Goal: Task Accomplishment & Management: Complete application form

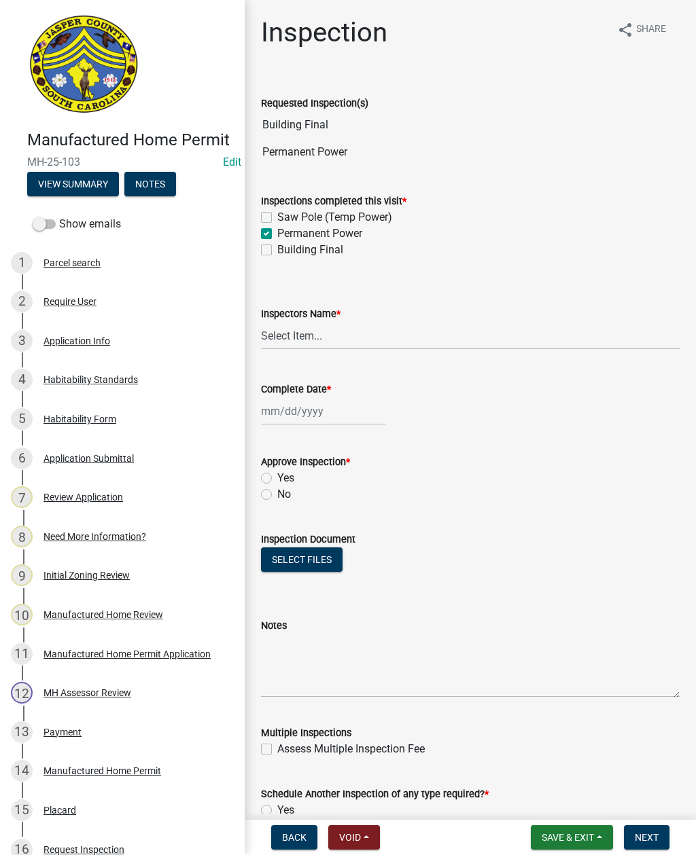
click at [277, 249] on label "Building Final" at bounding box center [310, 250] width 66 height 16
click at [277, 249] on input "Building Final" at bounding box center [281, 246] width 9 height 9
checkbox input "true"
checkbox input "false"
checkbox input "true"
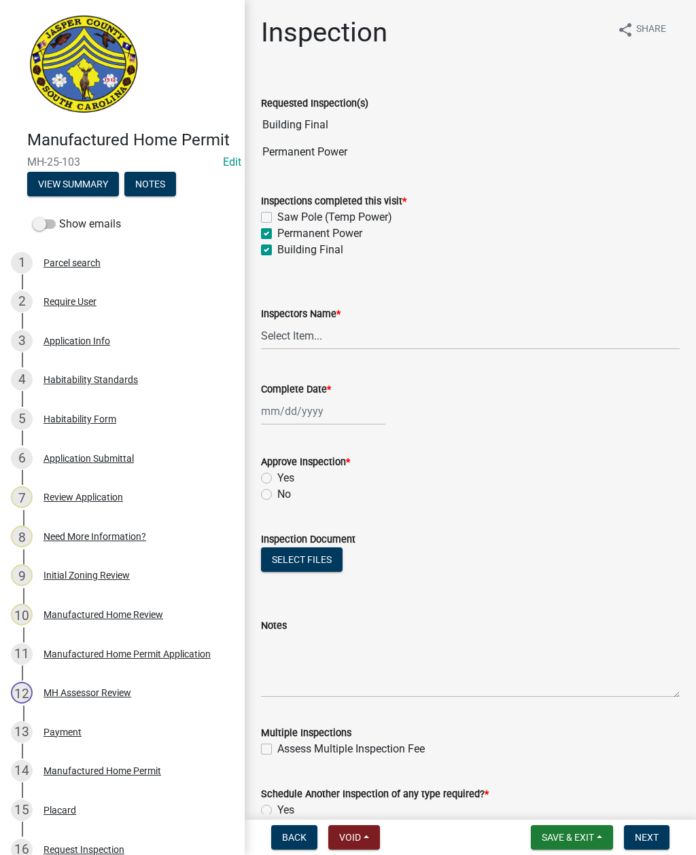
checkbox input "true"
click at [295, 336] on select "Select Item... [EMAIL_ADDRESS][DOMAIN_NAME] ([PERSON_NAME] ) rcampbell ([PERSON…" at bounding box center [470, 336] width 418 height 28
select select "2d9ba1e5-2fdd-4b15-98d0-073dcbeb5880"
click at [322, 420] on div at bounding box center [323, 411] width 124 height 28
select select "9"
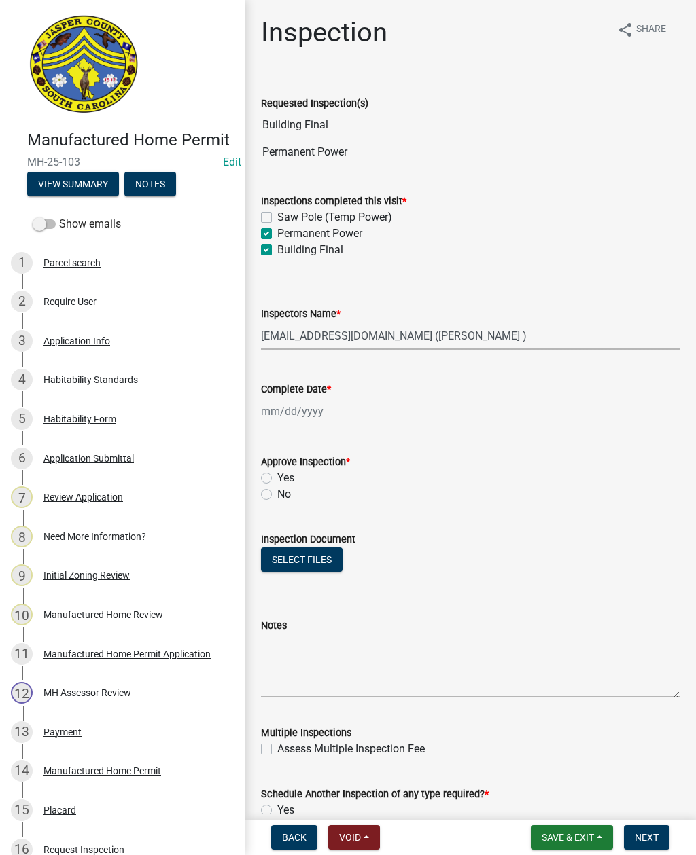
select select "2025"
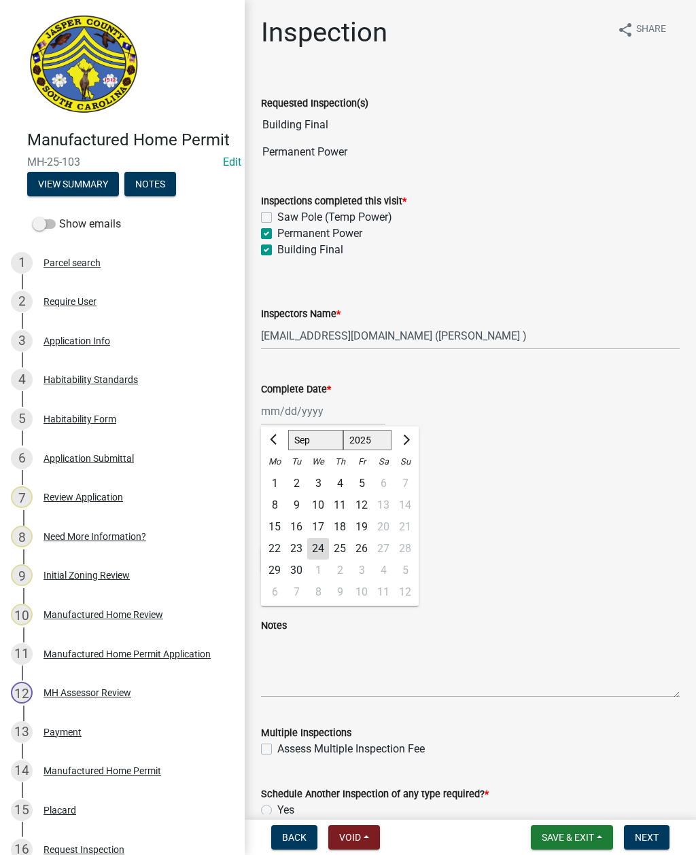
click at [310, 545] on div "24" at bounding box center [318, 549] width 22 height 22
type input "[DATE]"
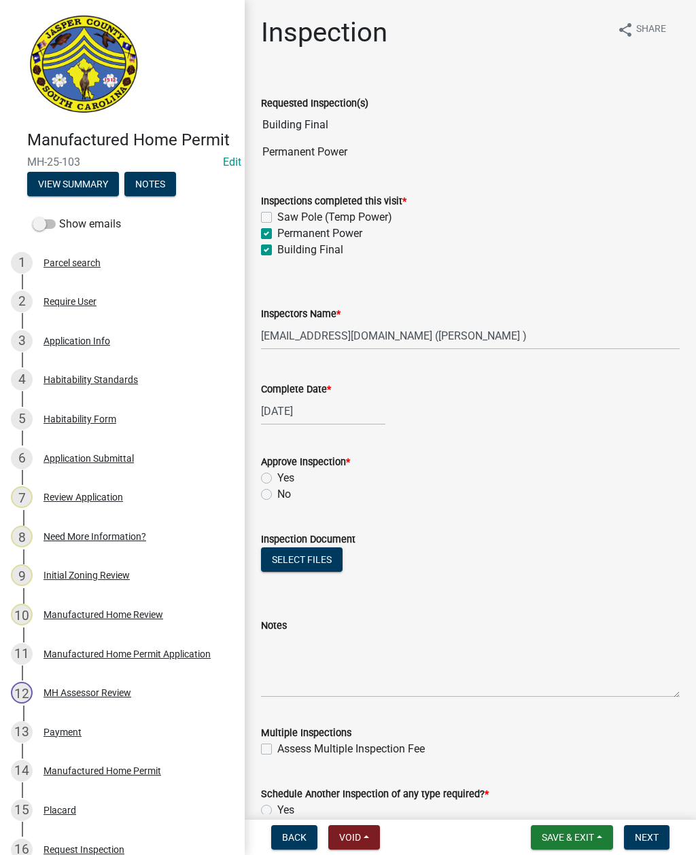
click at [67, 186] on button "View Summary" at bounding box center [73, 184] width 92 height 24
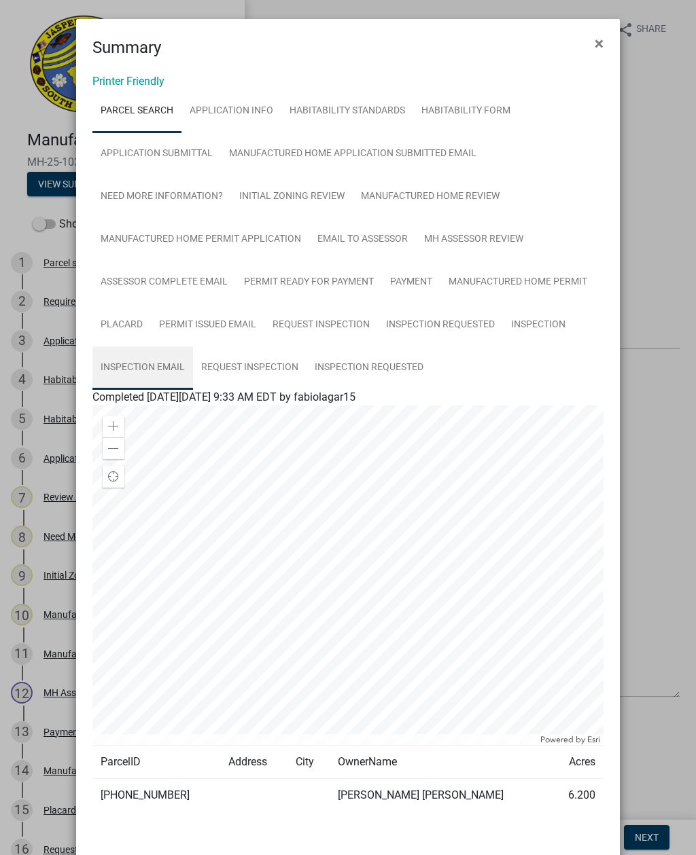
click at [149, 360] on link "Inspection Email" at bounding box center [142, 367] width 101 height 43
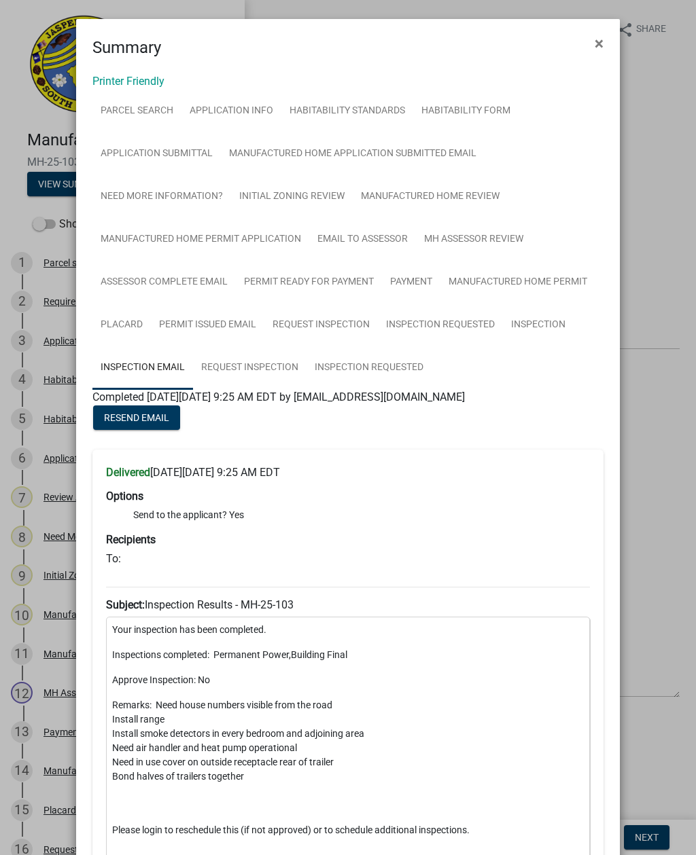
click at [598, 44] on span "×" at bounding box center [598, 43] width 9 height 19
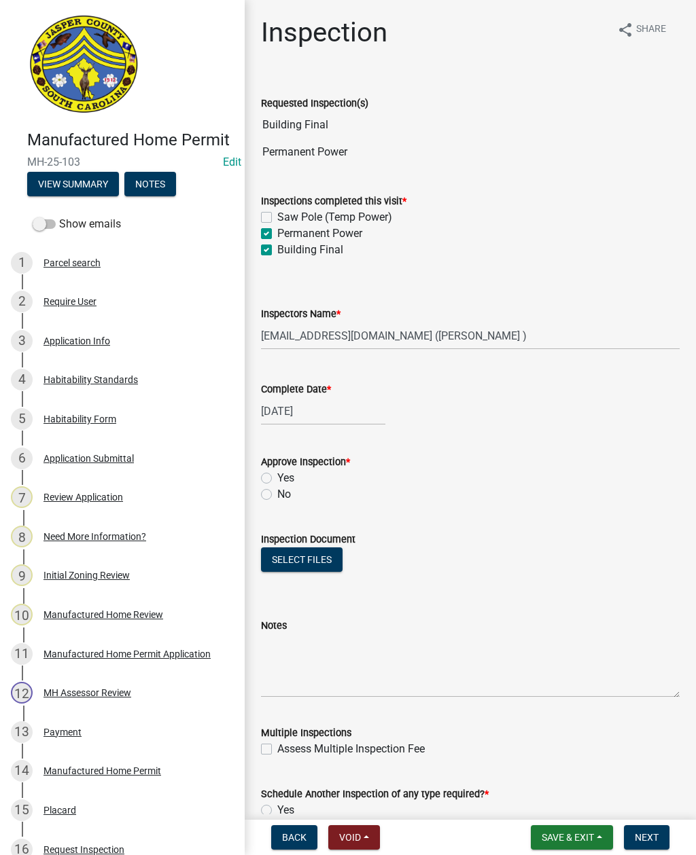
click at [277, 478] on label "Yes" at bounding box center [285, 478] width 17 height 16
click at [277, 478] on input "Yes" at bounding box center [281, 474] width 9 height 9
radio input "true"
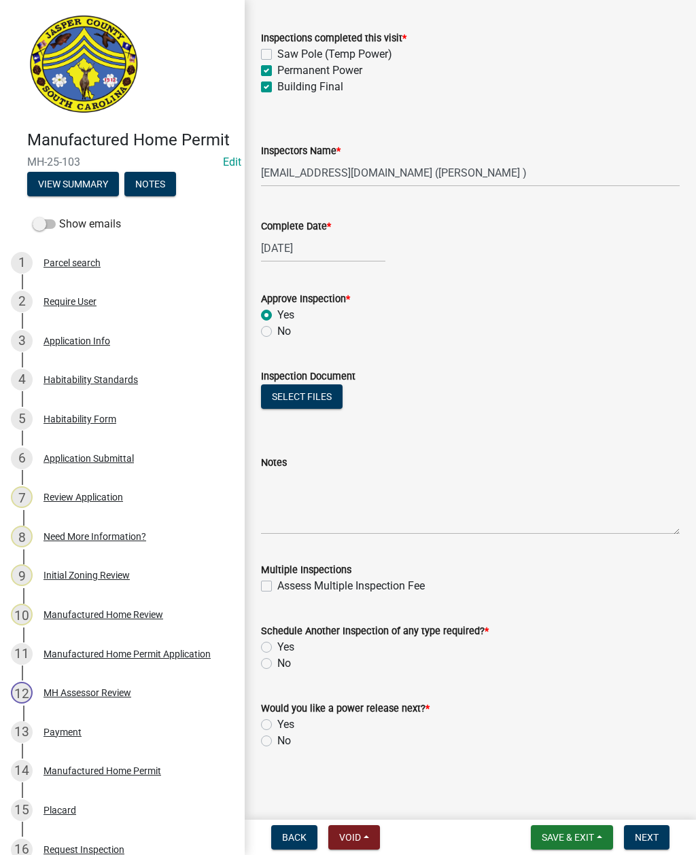
scroll to position [163, 0]
click at [277, 661] on label "No" at bounding box center [284, 663] width 14 height 16
click at [277, 661] on input "No" at bounding box center [281, 659] width 9 height 9
radio input "true"
click at [277, 720] on label "Yes" at bounding box center [285, 725] width 17 height 16
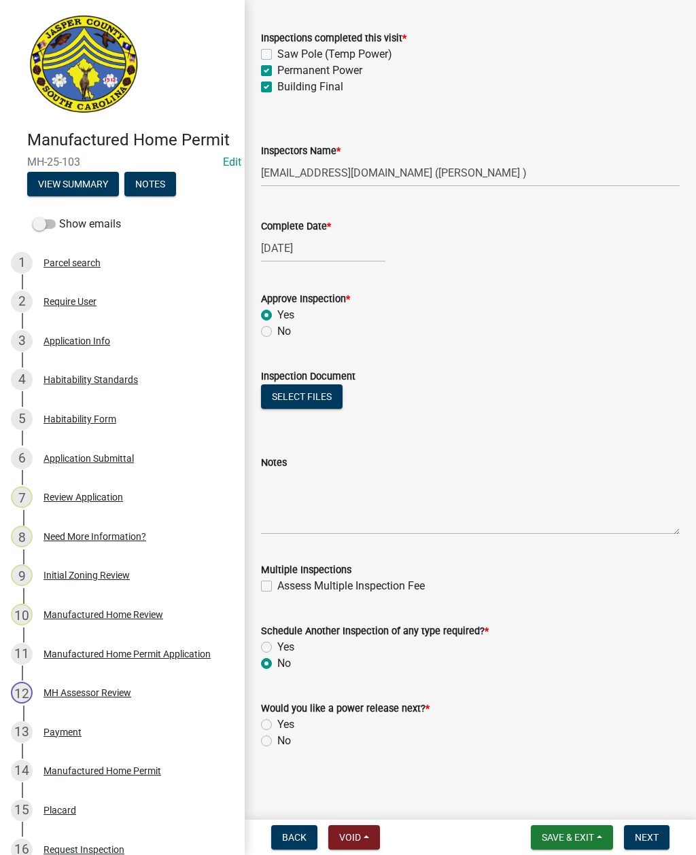
click at [277, 720] on input "Yes" at bounding box center [281, 721] width 9 height 9
radio input "true"
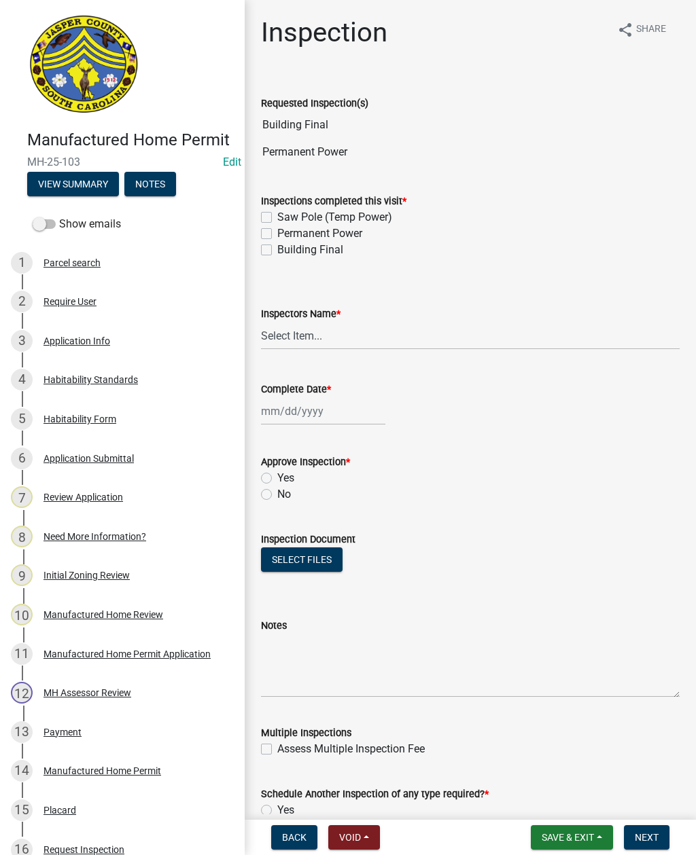
click at [277, 230] on label "Permanent Power" at bounding box center [319, 234] width 85 height 16
click at [277, 230] on input "Permanent Power" at bounding box center [281, 230] width 9 height 9
checkbox input "true"
checkbox input "false"
checkbox input "true"
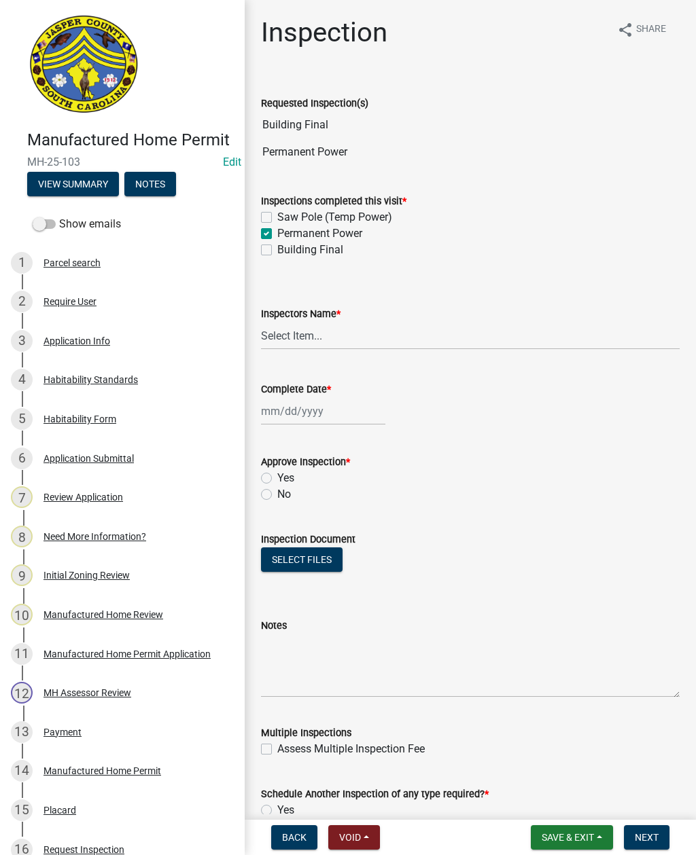
click at [277, 251] on label "Building Final" at bounding box center [310, 250] width 66 height 16
click at [277, 251] on input "Building Final" at bounding box center [281, 246] width 9 height 9
checkbox input "true"
checkbox input "false"
checkbox input "true"
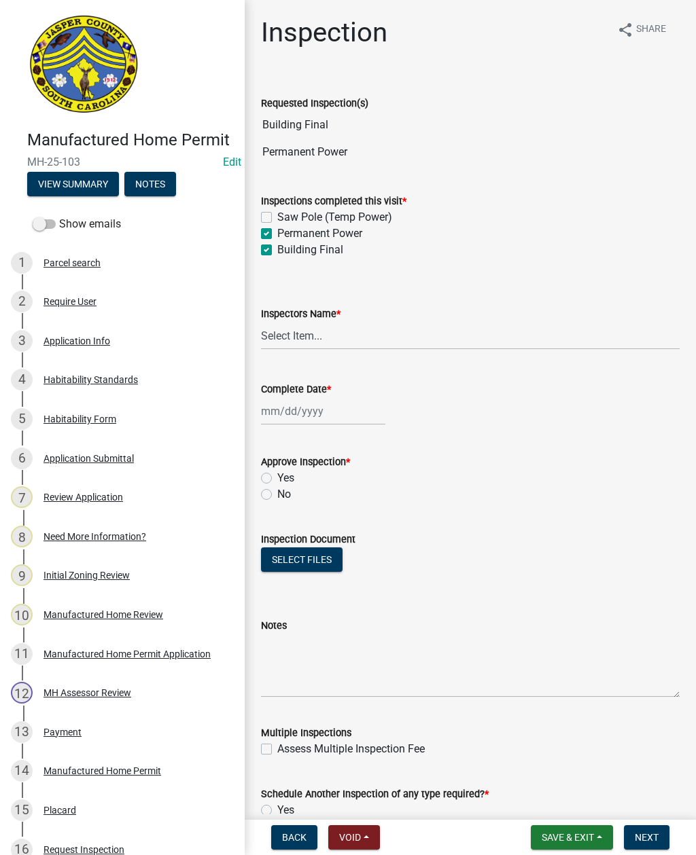
checkbox input "true"
click at [310, 341] on select "Select Item... [EMAIL_ADDRESS][DOMAIN_NAME] ([PERSON_NAME] ) rcampbell ([PERSON…" at bounding box center [470, 336] width 418 height 28
select select "2d9ba1e5-2fdd-4b15-98d0-073dcbeb5880"
click at [309, 412] on div at bounding box center [323, 411] width 124 height 28
select select "9"
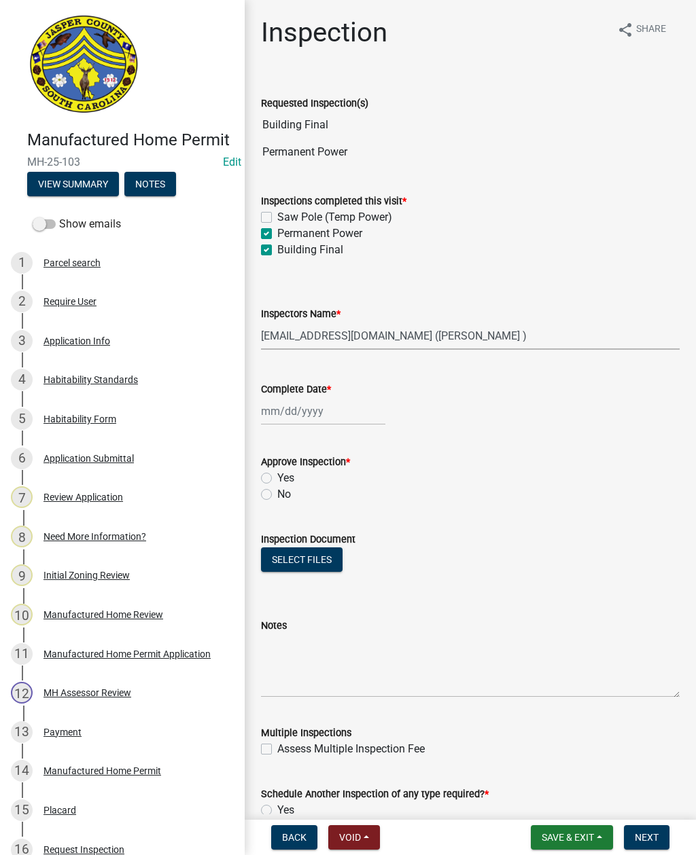
select select "2025"
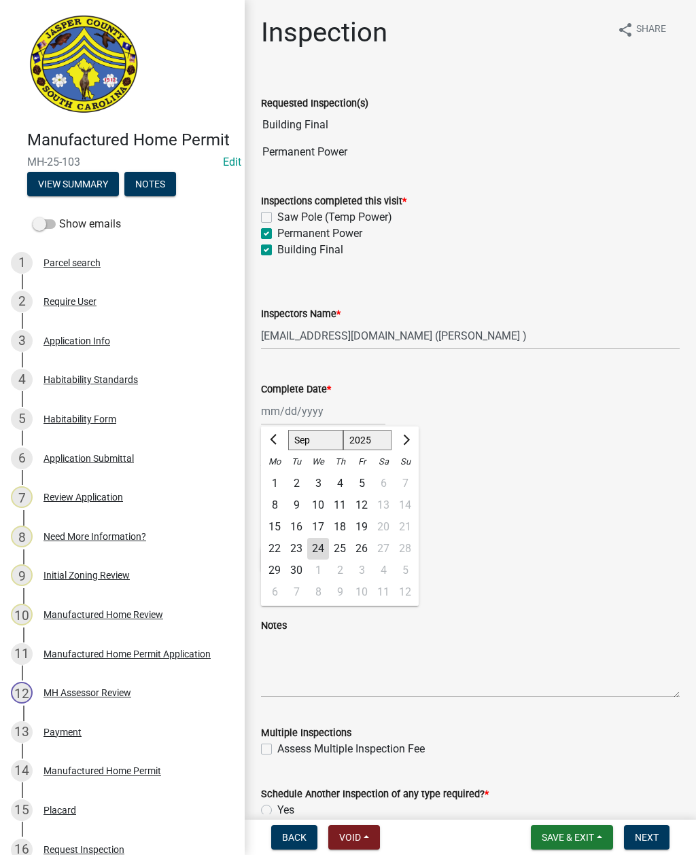
click at [320, 552] on div "24" at bounding box center [318, 549] width 22 height 22
type input "[DATE]"
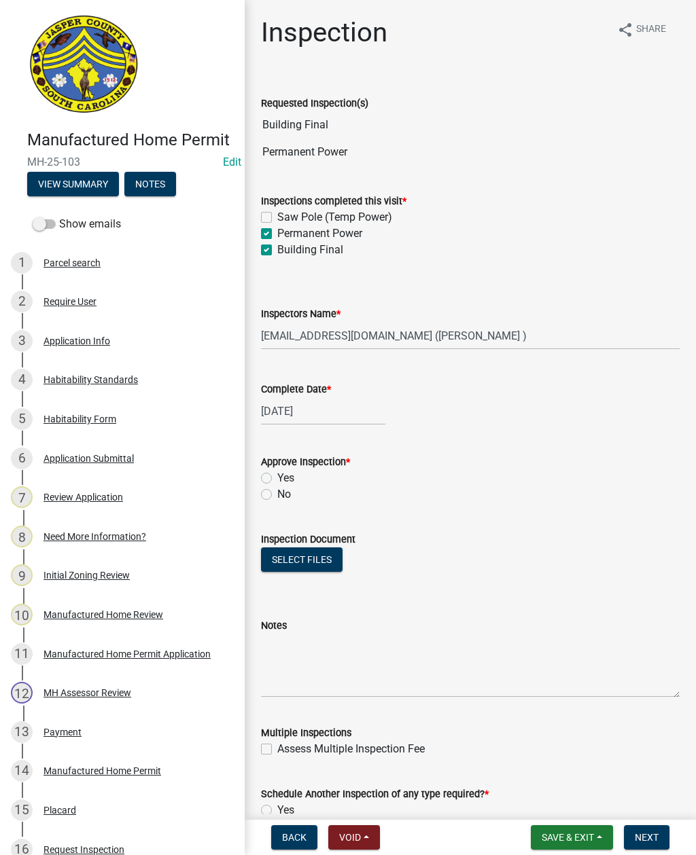
click at [277, 478] on label "Yes" at bounding box center [285, 478] width 17 height 16
click at [277, 478] on input "Yes" at bounding box center [281, 474] width 9 height 9
radio input "true"
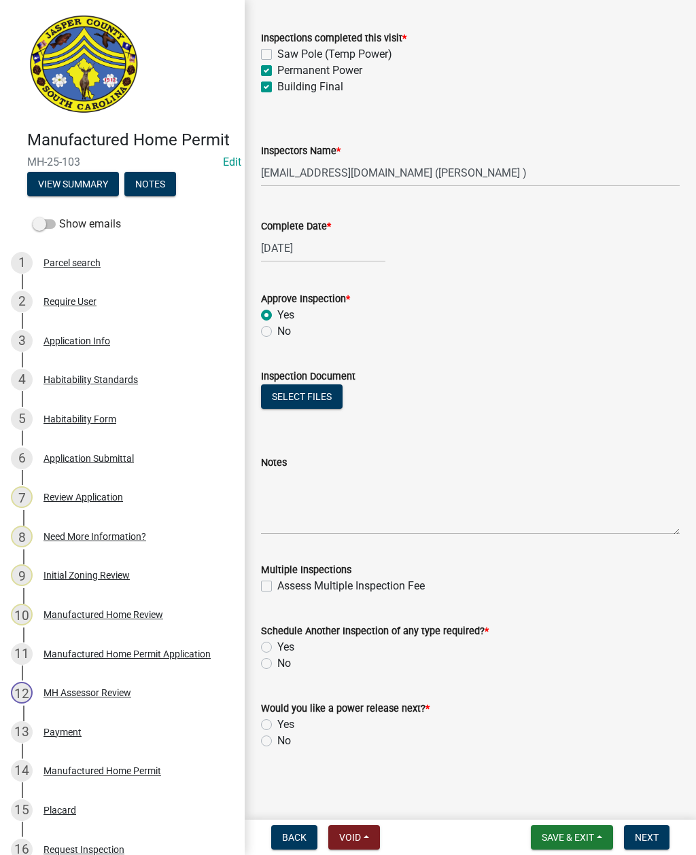
scroll to position [163, 0]
click at [277, 668] on label "No" at bounding box center [284, 663] width 14 height 16
click at [277, 664] on input "No" at bounding box center [281, 659] width 9 height 9
radio input "true"
click at [277, 728] on label "Yes" at bounding box center [285, 725] width 17 height 16
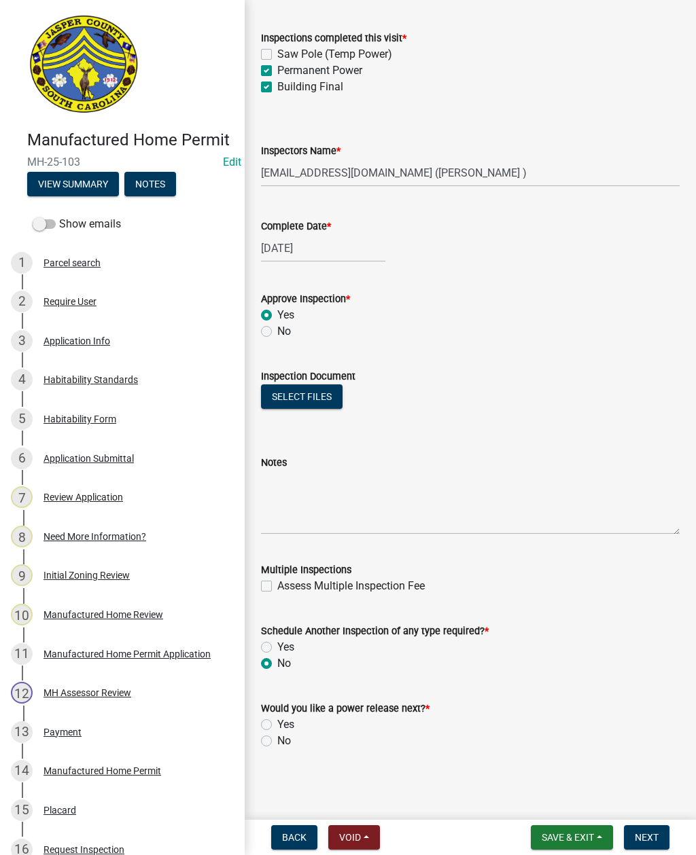
click at [277, 725] on input "Yes" at bounding box center [281, 721] width 9 height 9
radio input "true"
click at [304, 402] on button "Select files" at bounding box center [302, 396] width 82 height 24
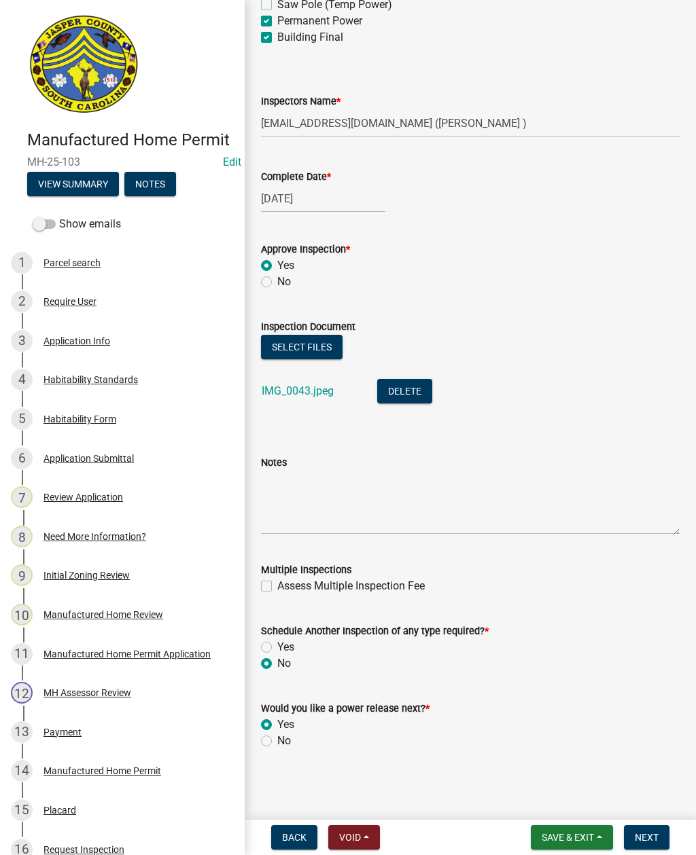
scroll to position [213, 0]
click at [651, 835] on span "Next" at bounding box center [646, 837] width 24 height 11
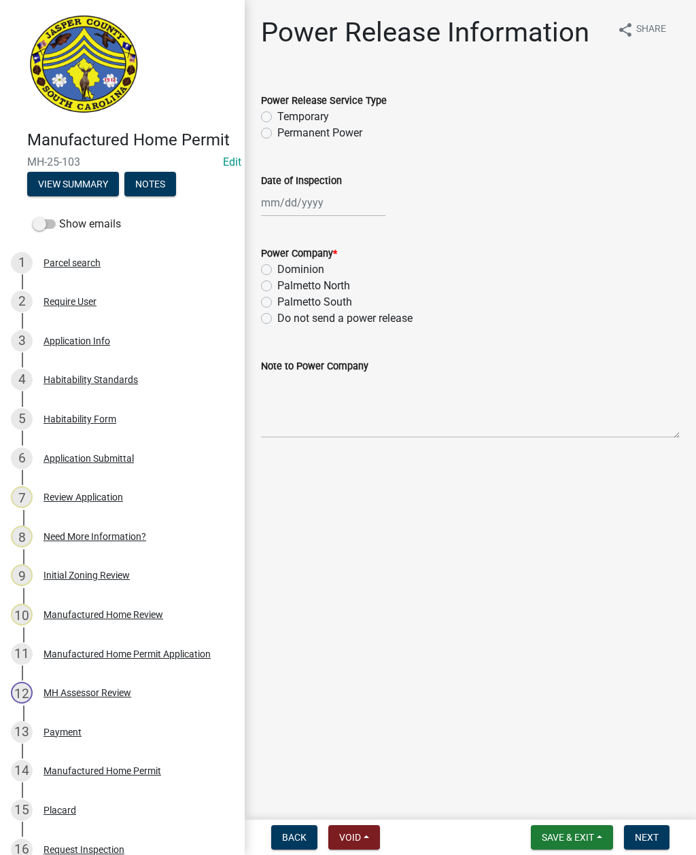
click at [277, 130] on label "Permanent Power" at bounding box center [319, 133] width 85 height 16
click at [277, 130] on input "Permanent Power" at bounding box center [281, 129] width 9 height 9
radio input "true"
click at [307, 215] on div at bounding box center [323, 203] width 124 height 28
select select "9"
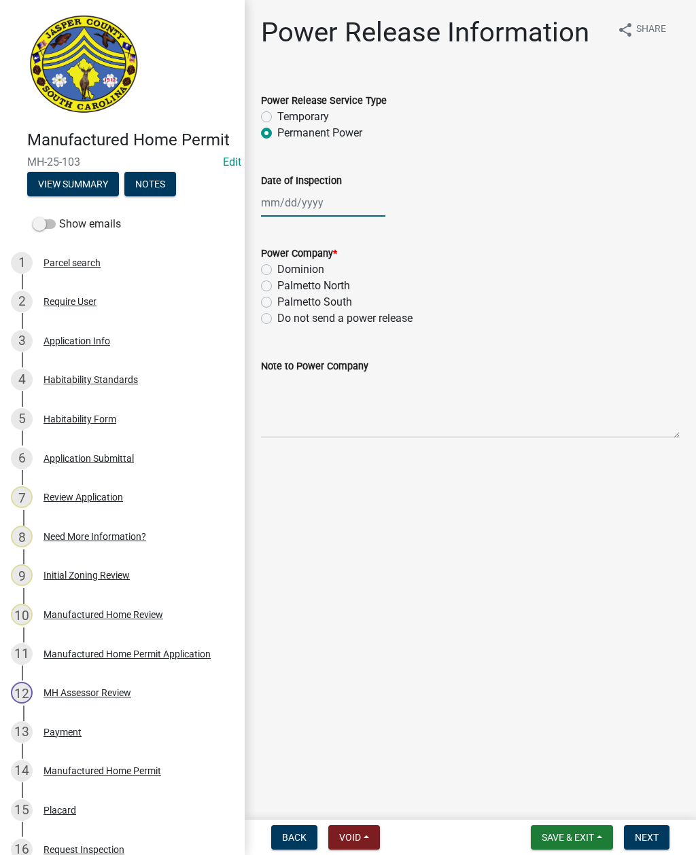
select select "2025"
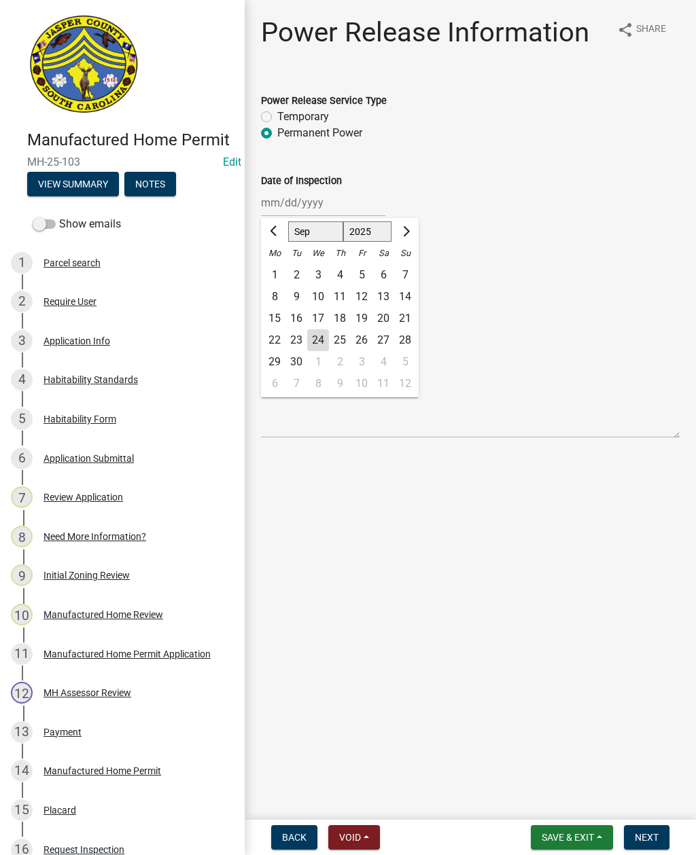
click at [319, 334] on div "24" at bounding box center [318, 340] width 22 height 22
type input "[DATE]"
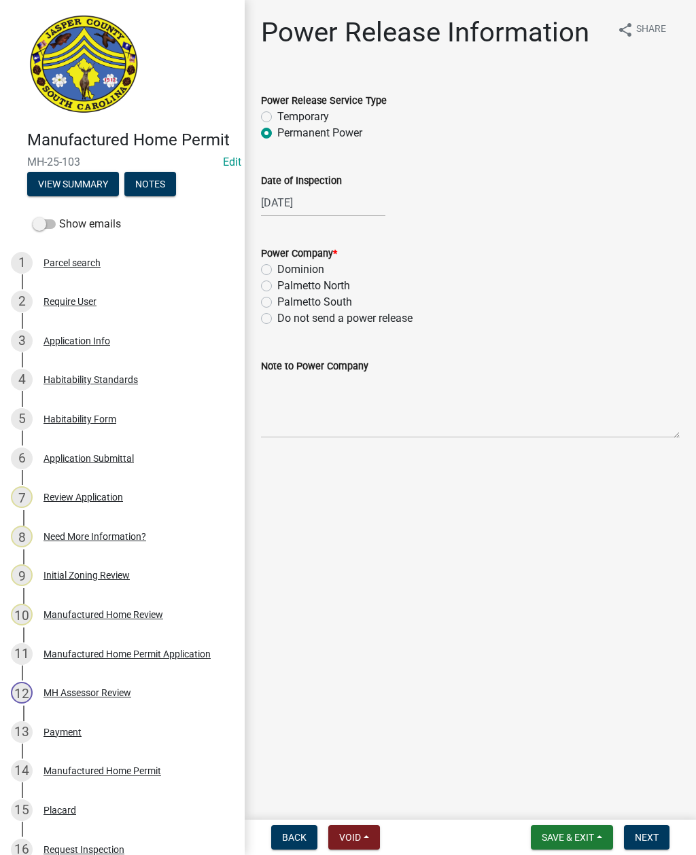
click at [277, 290] on label "Palmetto North" at bounding box center [313, 286] width 73 height 16
click at [277, 287] on input "Palmetto North" at bounding box center [281, 282] width 9 height 9
radio input "true"
click at [359, 422] on textarea "Note to Power Company" at bounding box center [470, 406] width 418 height 64
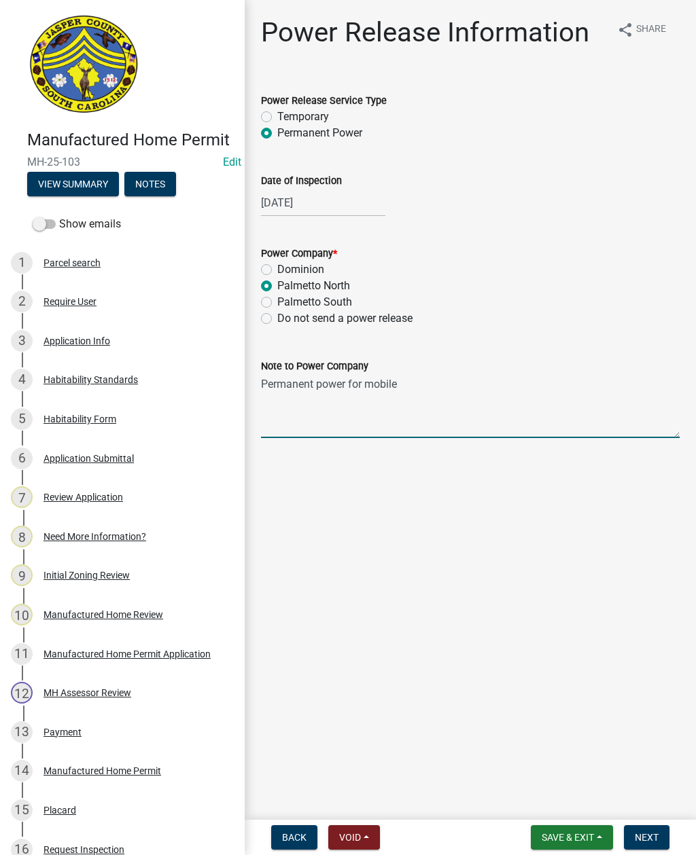
type textarea "Permanent power for mobile home"
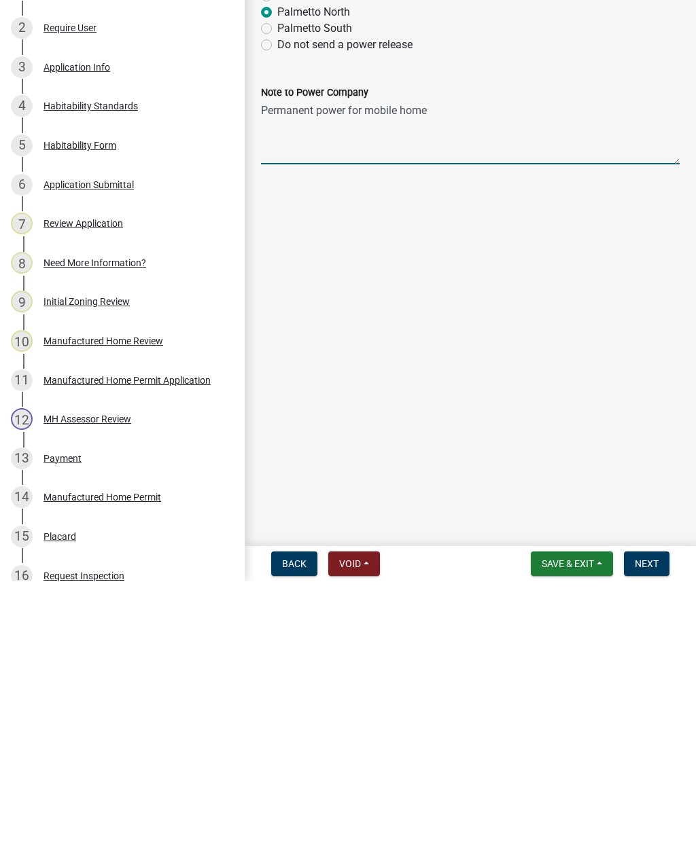
click at [652, 832] on span "Next" at bounding box center [646, 837] width 24 height 11
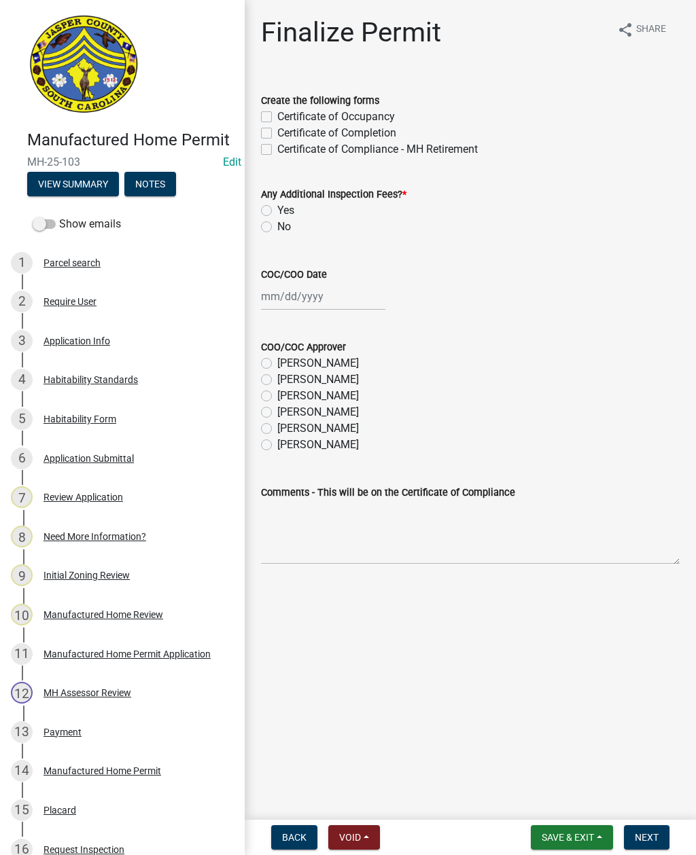
click at [266, 109] on div "Certificate of Occupancy" at bounding box center [470, 117] width 418 height 16
click at [277, 104] on label "Create the following forms" at bounding box center [320, 101] width 118 height 10
click at [277, 118] on label "Certificate of Occupancy" at bounding box center [336, 117] width 118 height 16
click at [277, 118] on input "Certificate of Occupancy" at bounding box center [281, 113] width 9 height 9
checkbox input "true"
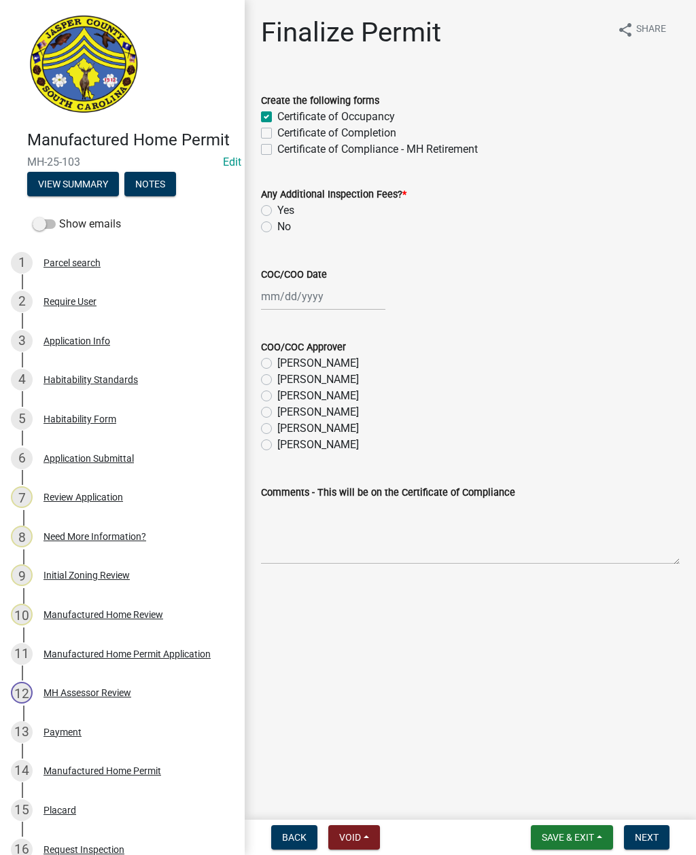
checkbox input "false"
click at [267, 238] on wm-data-entity-input "Any Additional Inspection Fees? * Yes No" at bounding box center [470, 208] width 418 height 77
click at [277, 231] on label "No" at bounding box center [284, 227] width 14 height 16
click at [277, 228] on input "No" at bounding box center [281, 223] width 9 height 9
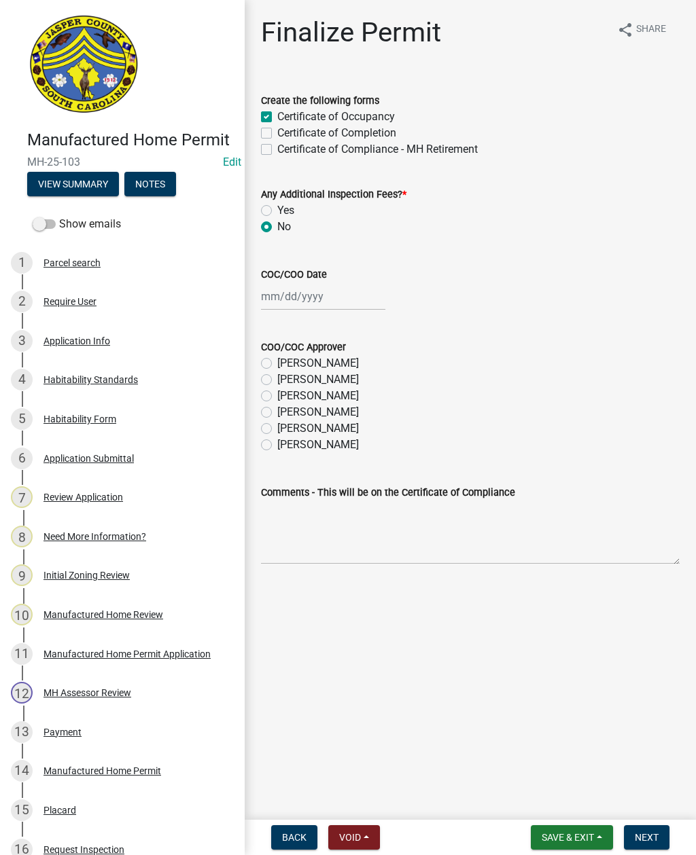
radio input "true"
click at [291, 300] on div at bounding box center [323, 297] width 124 height 28
select select "9"
select select "2025"
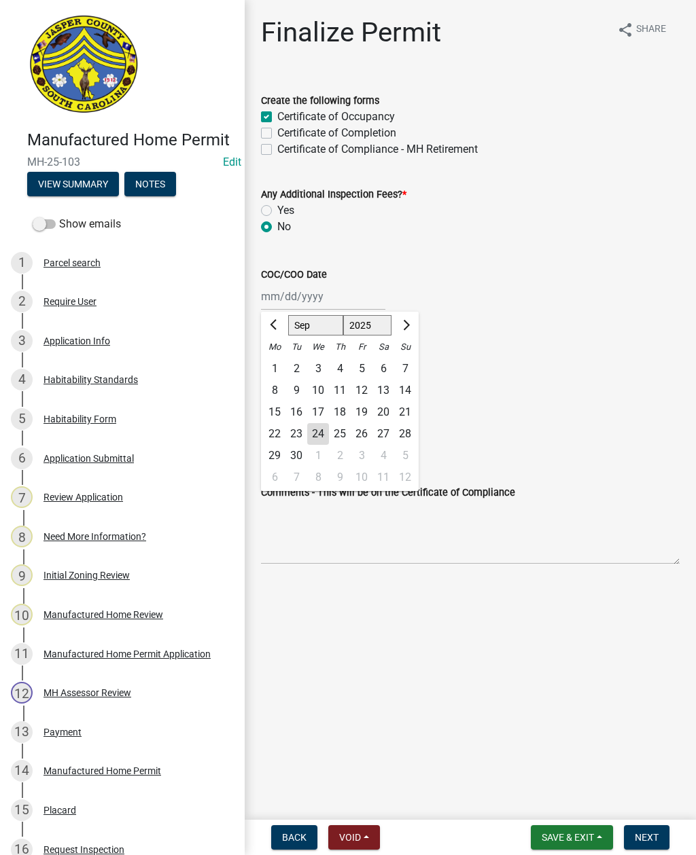
click at [321, 439] on div "24" at bounding box center [318, 434] width 22 height 22
type input "[DATE]"
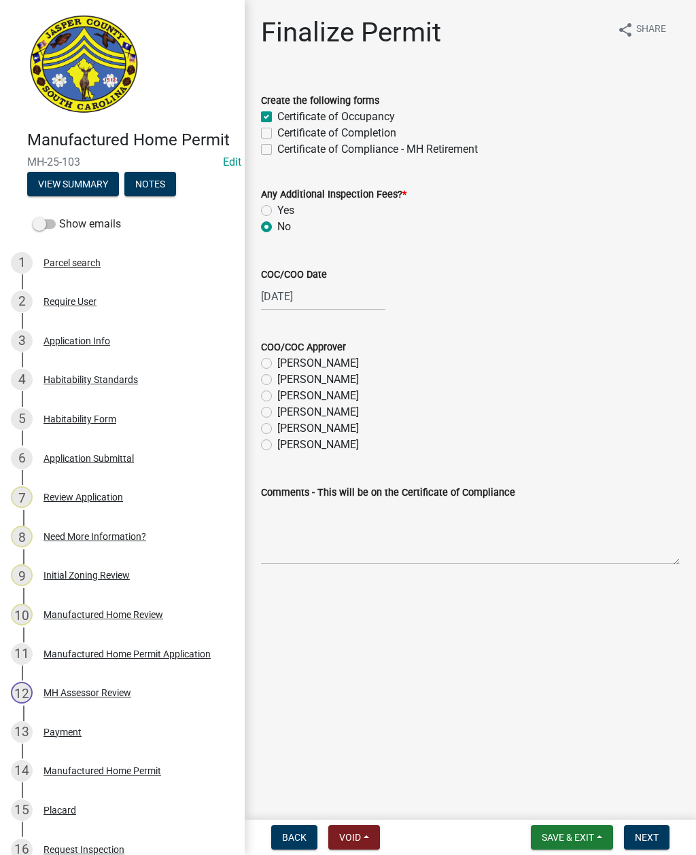
click at [277, 427] on label "Ryan Campbell" at bounding box center [318, 428] width 82 height 16
click at [277, 427] on input "Ryan Campbell" at bounding box center [281, 424] width 9 height 9
radio input "true"
click at [649, 828] on button "Next" at bounding box center [647, 837] width 46 height 24
